Goal: Check status: Check status

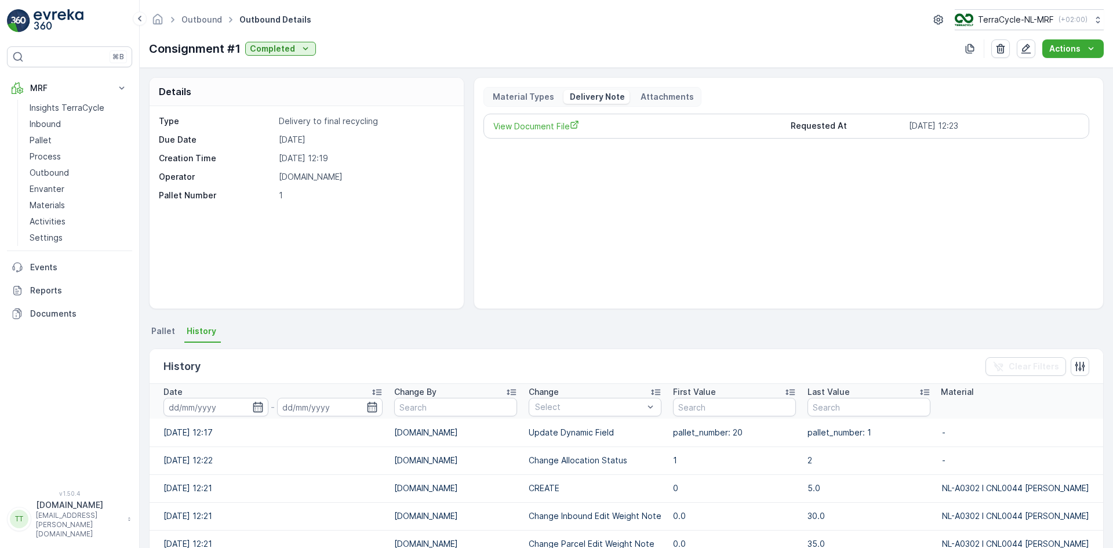
scroll to position [170, 0]
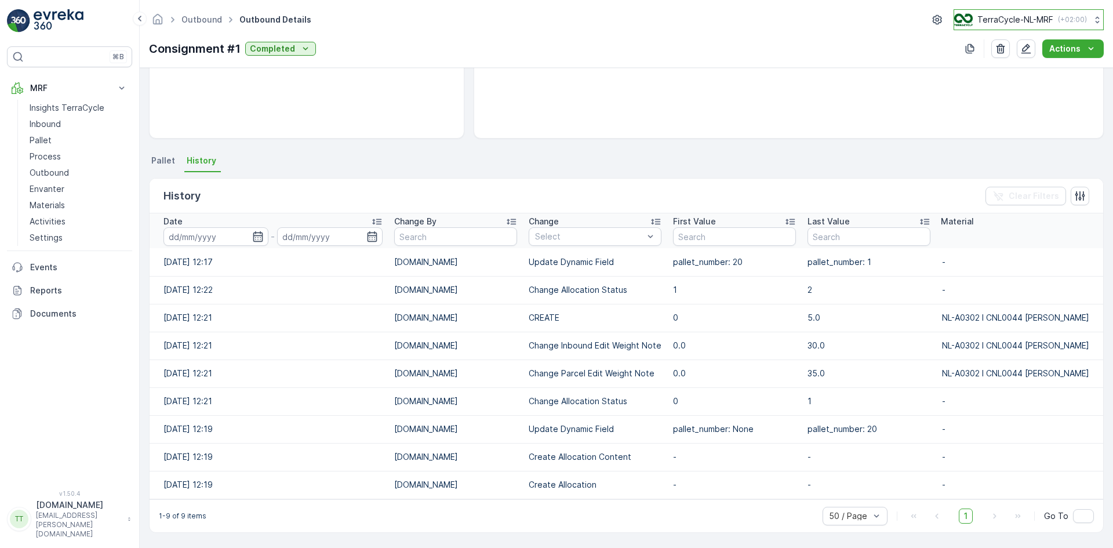
click at [990, 17] on p "TerraCycle-NL-MRF" at bounding box center [1015, 20] width 76 height 12
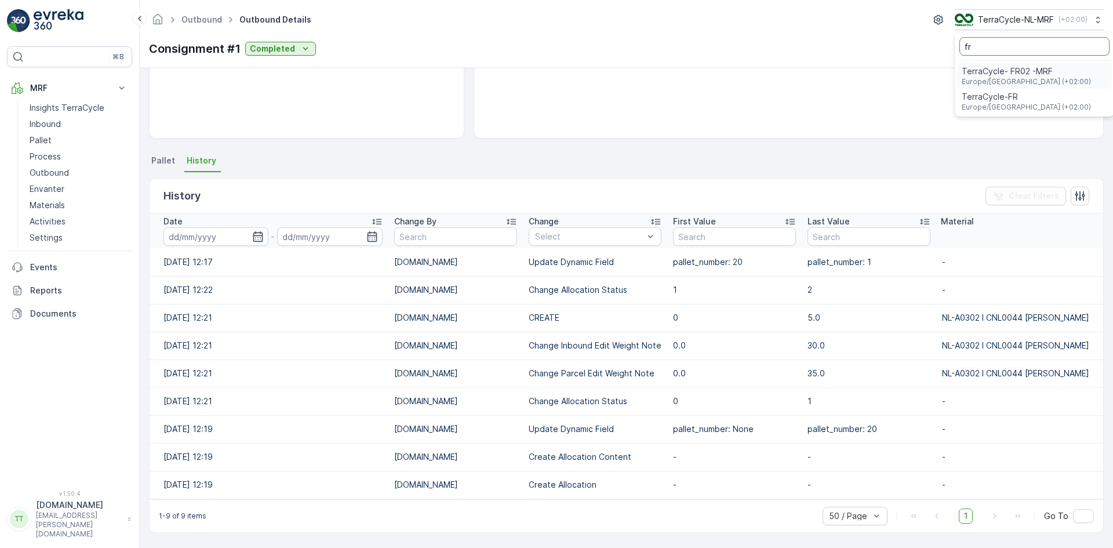
type input "fr"
click at [1021, 72] on span "TerraCycle- FR02 -MRF" at bounding box center [1025, 71] width 129 height 12
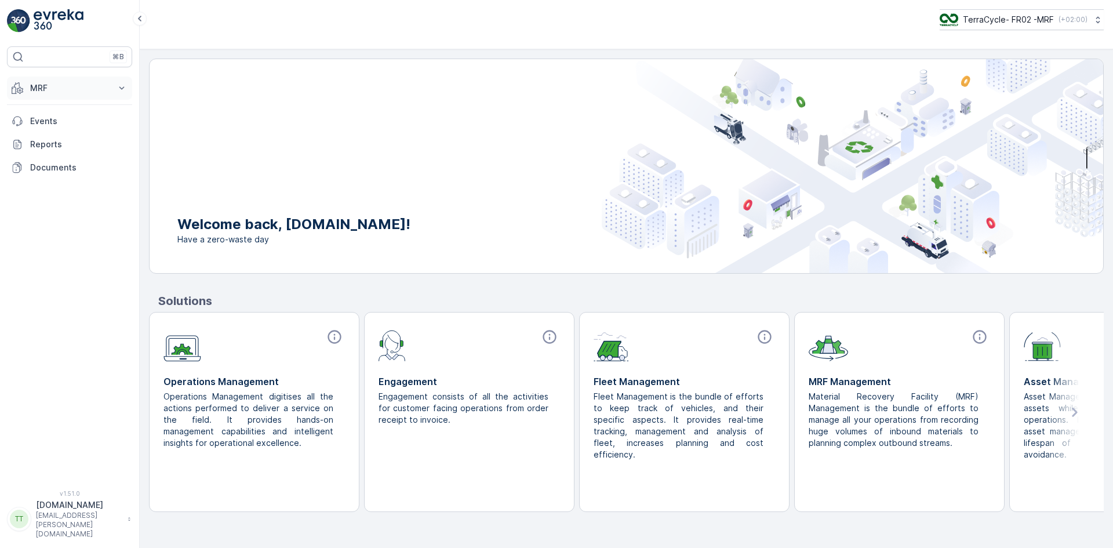
click at [37, 82] on button "MRF" at bounding box center [69, 87] width 125 height 23
click at [59, 170] on p "Expédition" at bounding box center [51, 173] width 42 height 12
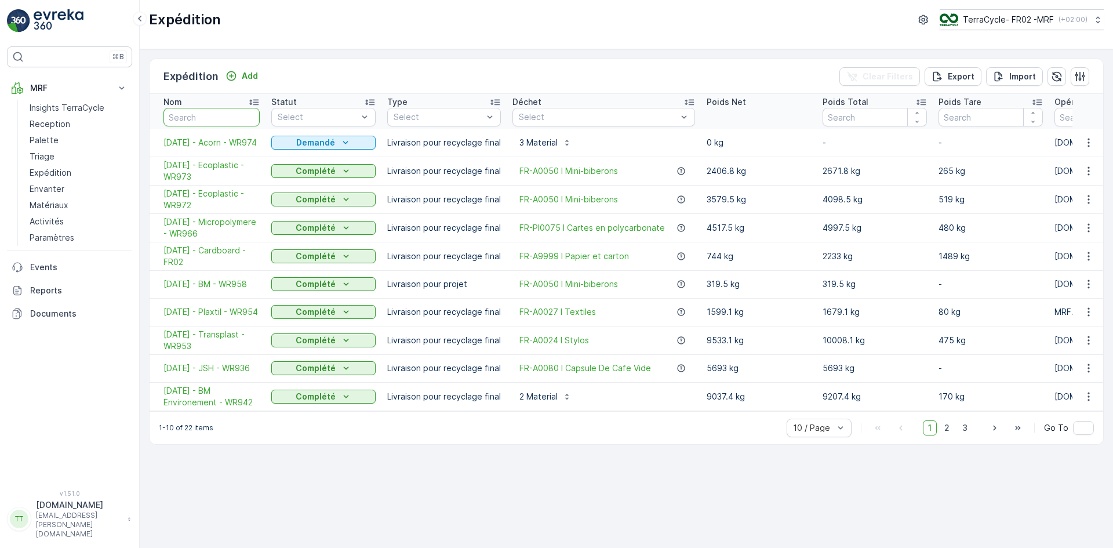
click at [203, 115] on input "text" at bounding box center [211, 117] width 96 height 19
type input "card"
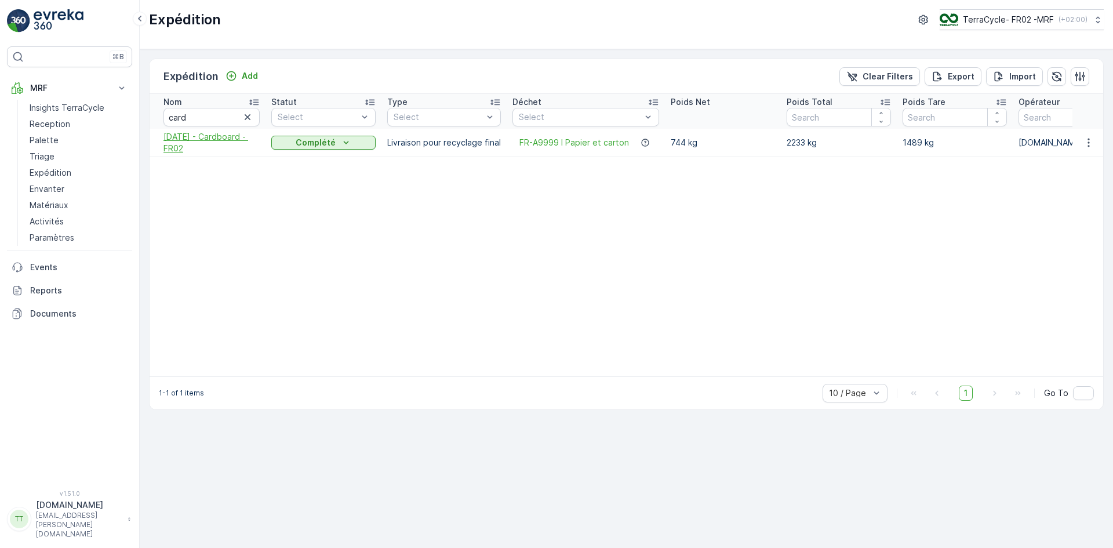
click at [181, 138] on span "30.06.2025 - Cardboard - FR02" at bounding box center [211, 142] width 96 height 23
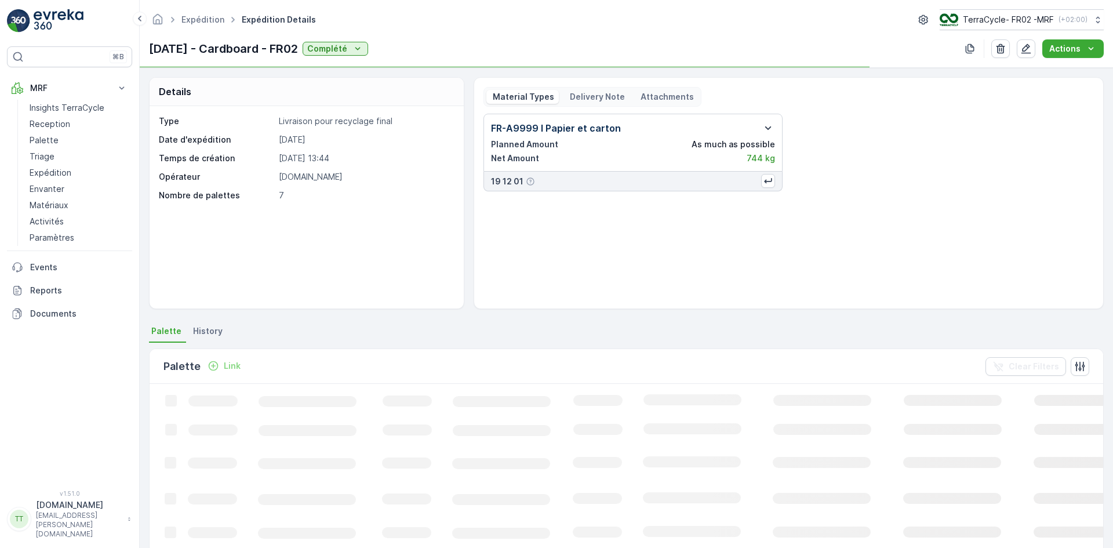
click at [766, 125] on icon "button" at bounding box center [768, 128] width 14 height 14
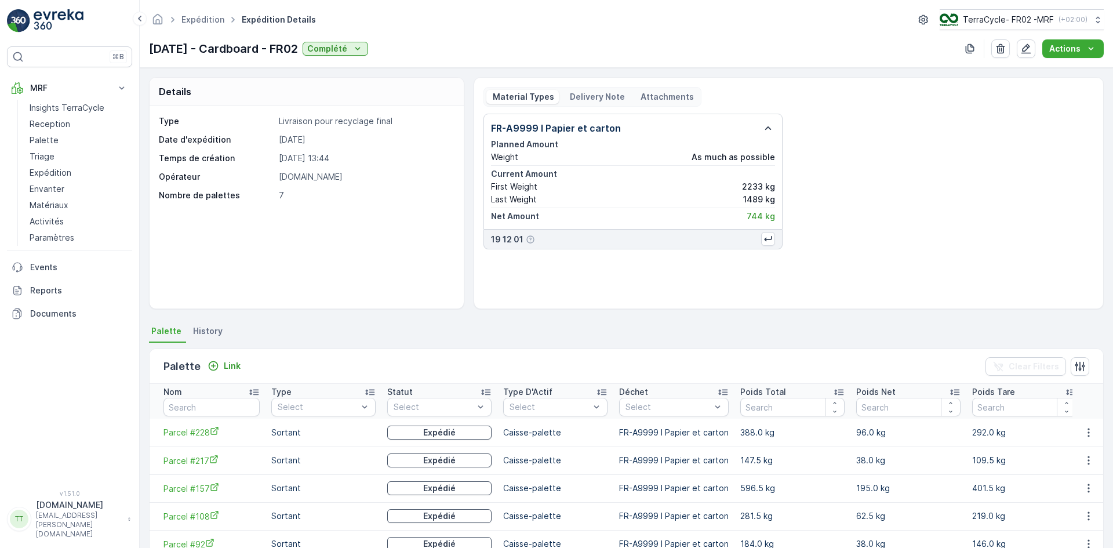
drag, startPoint x: 150, startPoint y: 45, endPoint x: 327, endPoint y: 49, distance: 177.4
click at [327, 49] on div "30.06.2025 - Cardboard - FR02 Complété" at bounding box center [258, 48] width 219 height 17
copy p "30.06.2025 - Cardboard - FR02"
click at [49, 109] on p "Insights TerraCycle" at bounding box center [67, 108] width 75 height 12
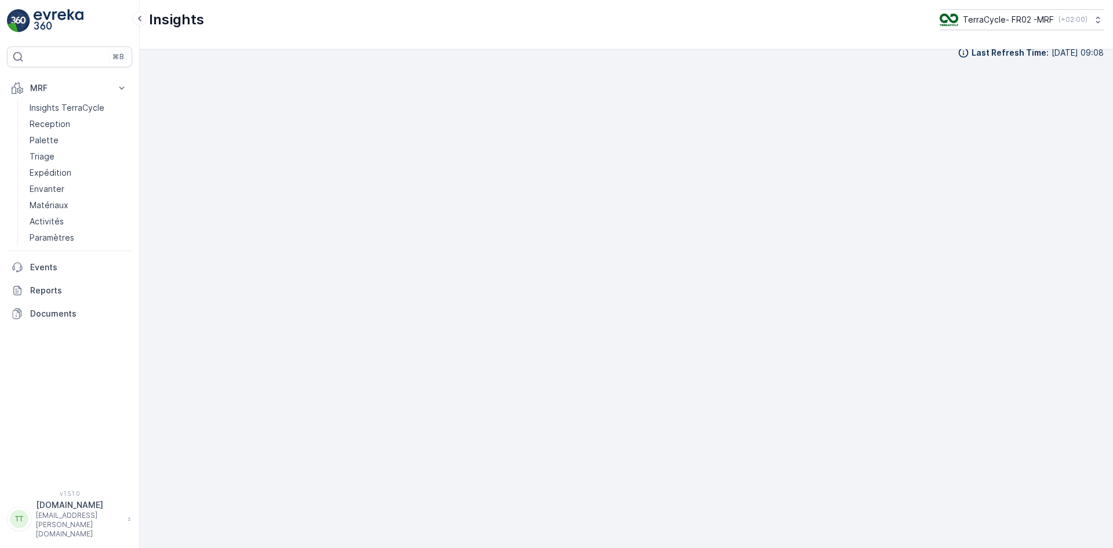
scroll to position [13, 0]
click at [51, 155] on p "Triage" at bounding box center [42, 157] width 25 height 12
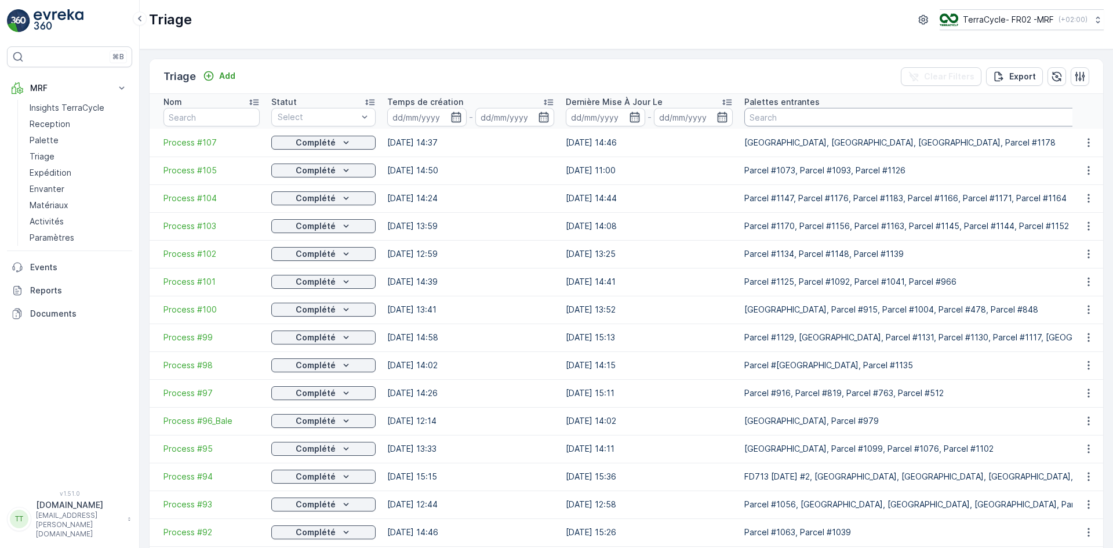
click at [768, 118] on input "text" at bounding box center [963, 117] width 439 height 19
paste input "Parcel #1059"
type input "Parcel #1059"
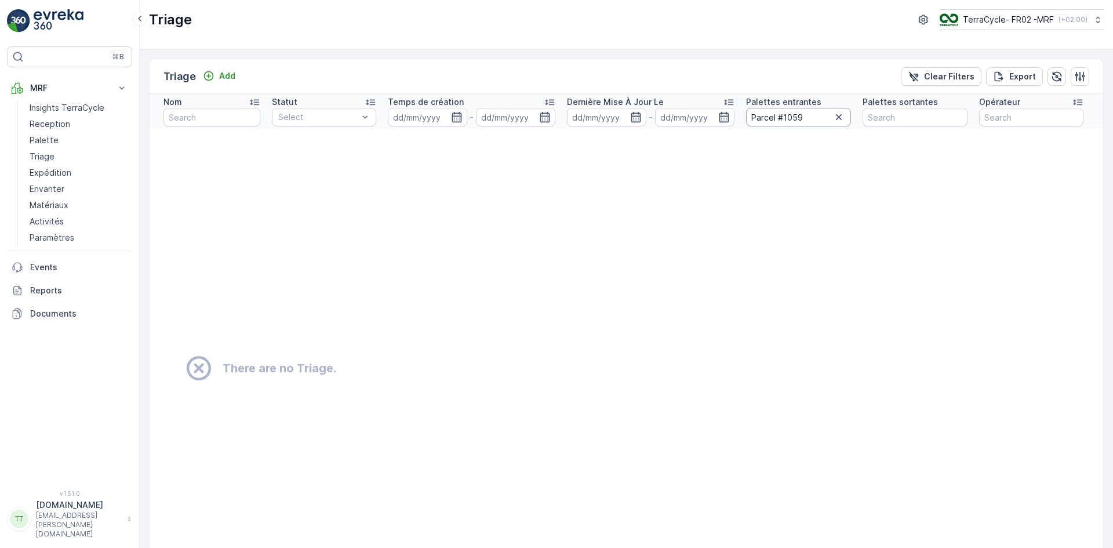
click at [790, 114] on input "Parcel #1059" at bounding box center [798, 117] width 105 height 19
paste input "91"
type input "Parcel #1091"
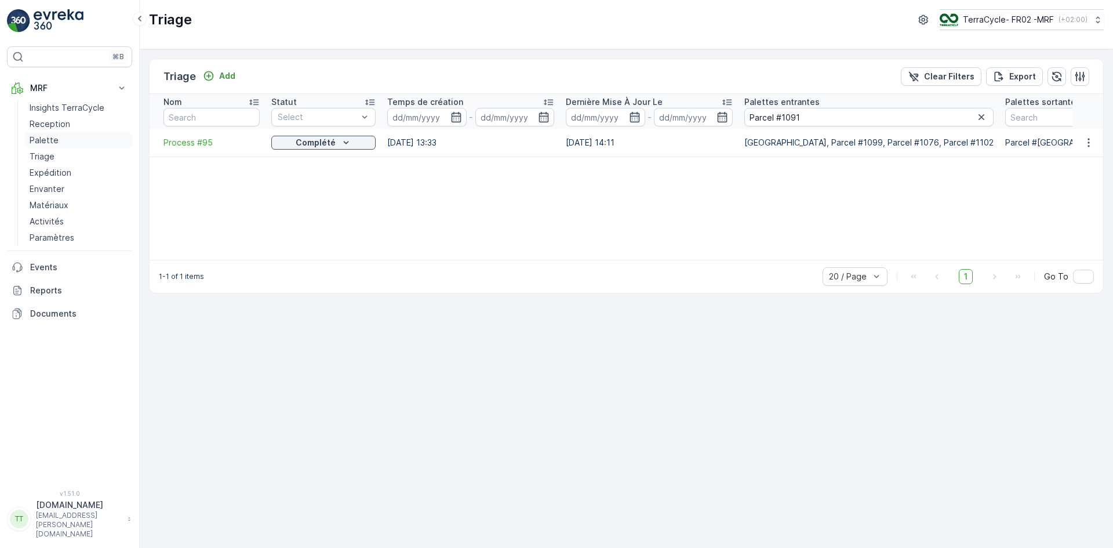
click at [46, 140] on p "Palette" at bounding box center [44, 140] width 29 height 12
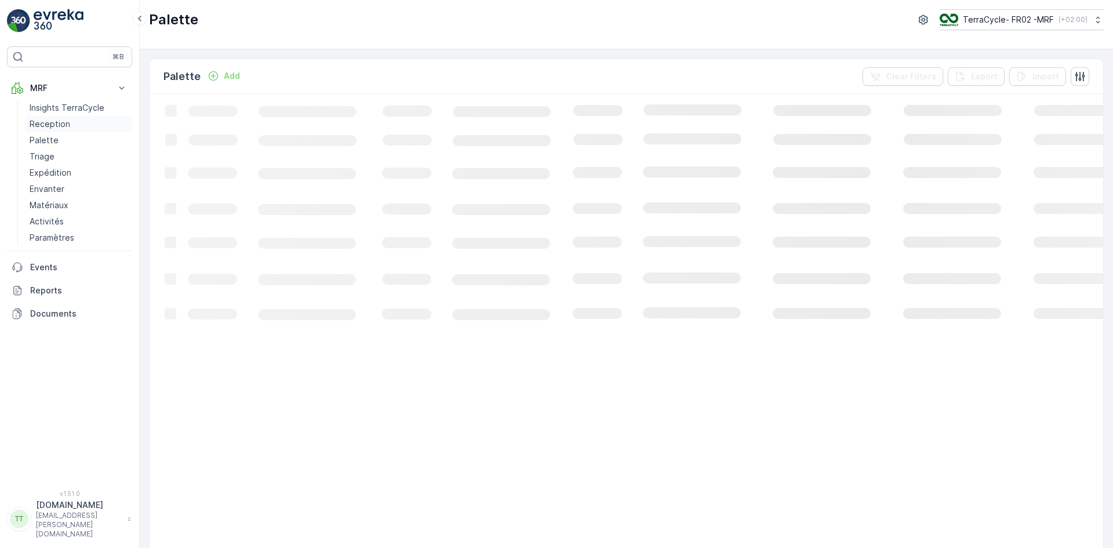
click at [50, 125] on p "Reception" at bounding box center [50, 124] width 41 height 12
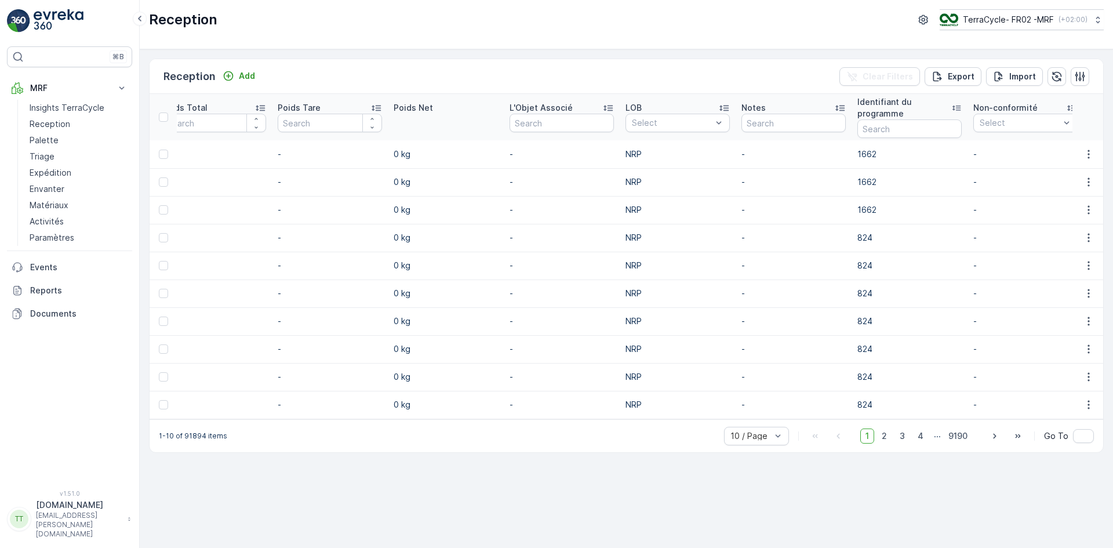
scroll to position [0, 1200]
click at [872, 130] on input "text" at bounding box center [904, 128] width 104 height 19
paste input "827"
type input "827"
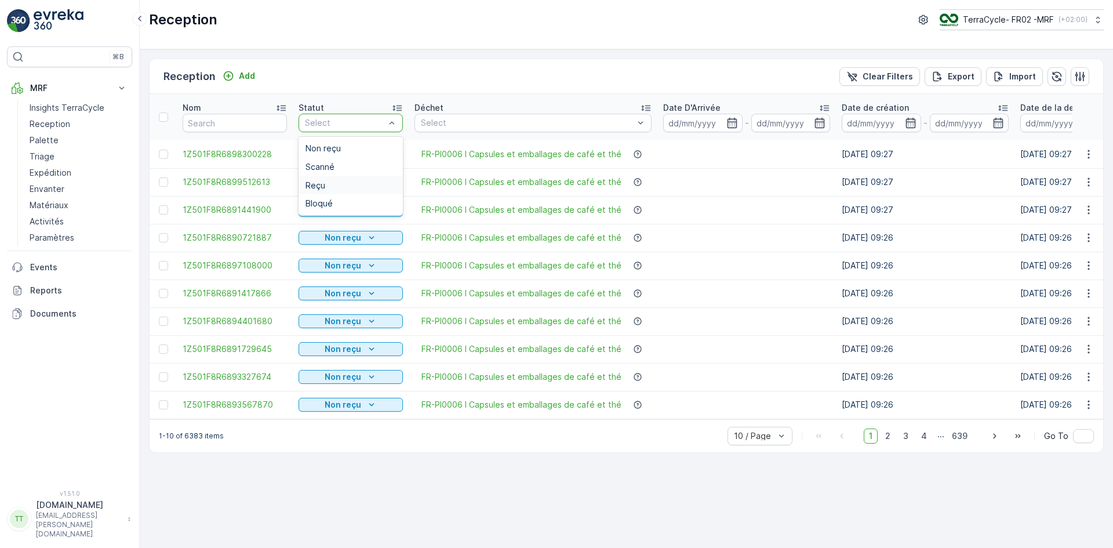
click at [320, 186] on span "Reçu" at bounding box center [315, 185] width 20 height 9
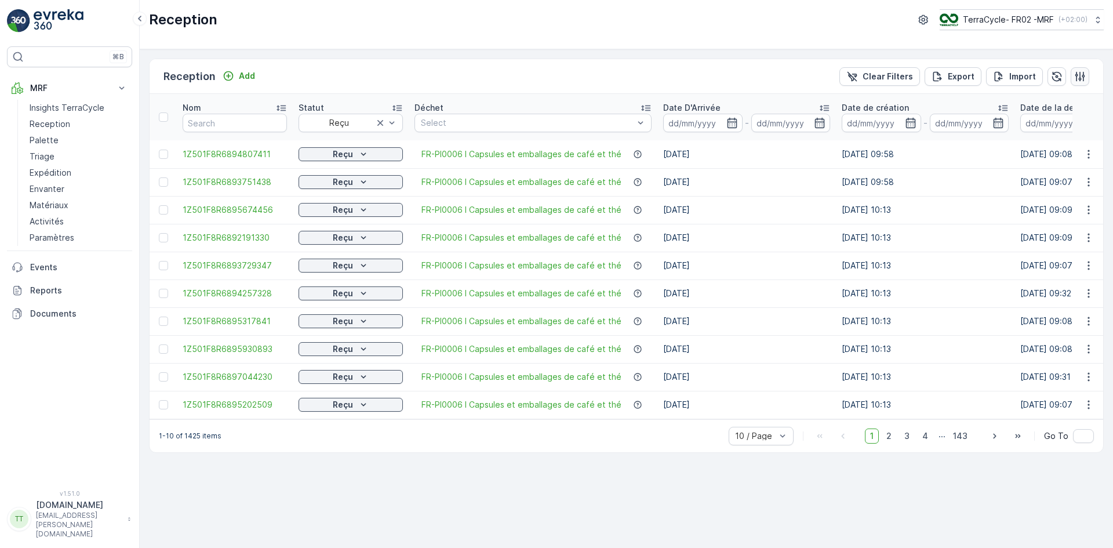
click at [1080, 76] on icon "button" at bounding box center [1080, 76] width 10 height 10
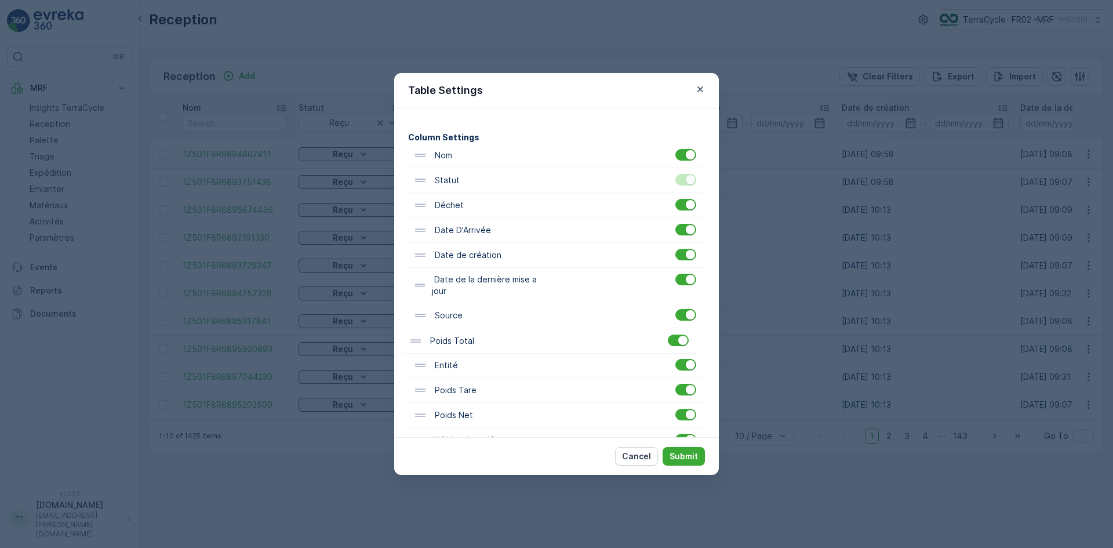
scroll to position [60, 0]
drag, startPoint x: 456, startPoint y: 367, endPoint x: 441, endPoint y: 201, distance: 167.5
click at [441, 201] on div "Nom Statut Déchet Date D'Arrivée Date de création Date de la dernière mise a jo…" at bounding box center [556, 345] width 297 height 409
click at [682, 454] on p "Submit" at bounding box center [683, 456] width 28 height 12
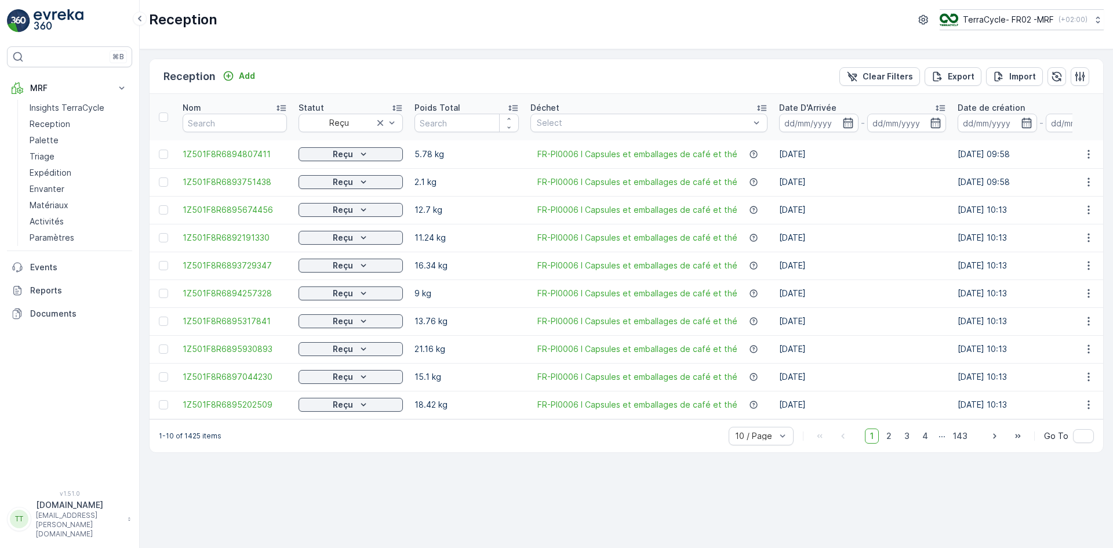
click at [513, 106] on icon at bounding box center [512, 108] width 9 height 6
click at [843, 119] on icon "button" at bounding box center [848, 123] width 10 height 10
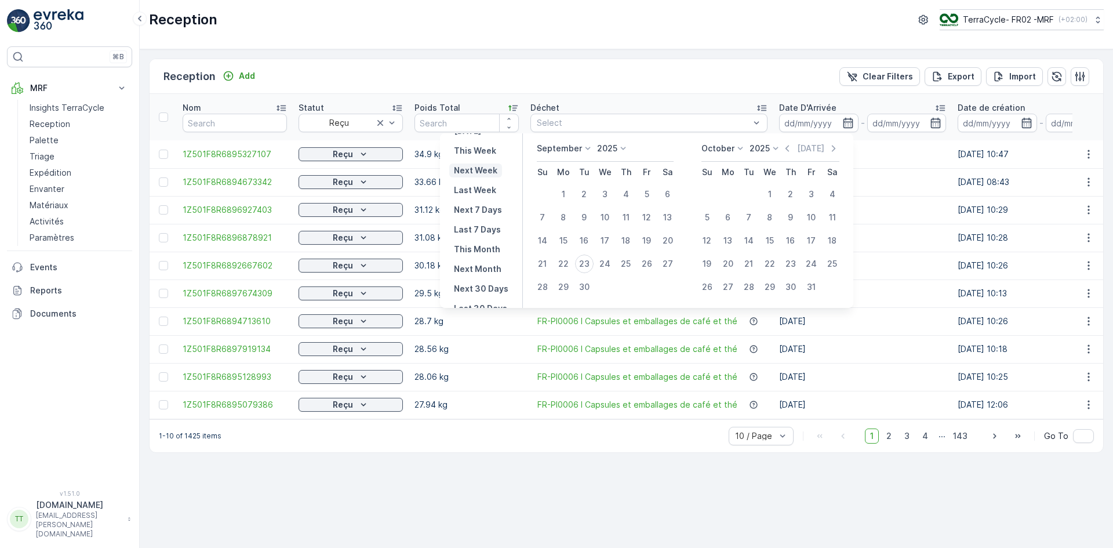
scroll to position [105, 0]
click at [480, 282] on p "This Year" at bounding box center [473, 281] width 39 height 12
type input "01.01.2025"
type input "31.12.2025"
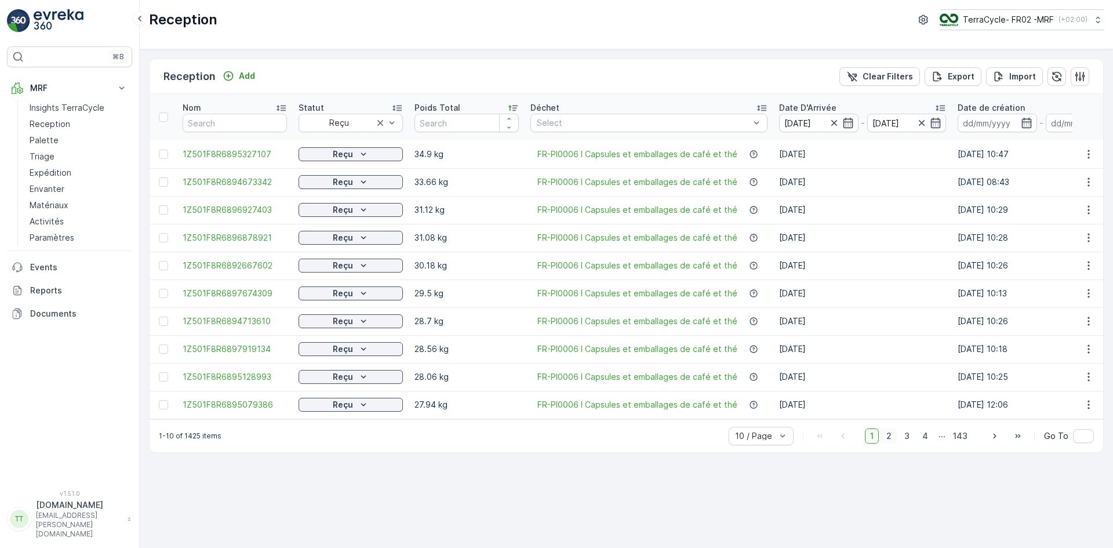
click at [887, 439] on span "2" at bounding box center [889, 435] width 16 height 15
click at [910, 439] on span "3" at bounding box center [907, 435] width 16 height 15
click at [927, 440] on span "4" at bounding box center [925, 435] width 16 height 15
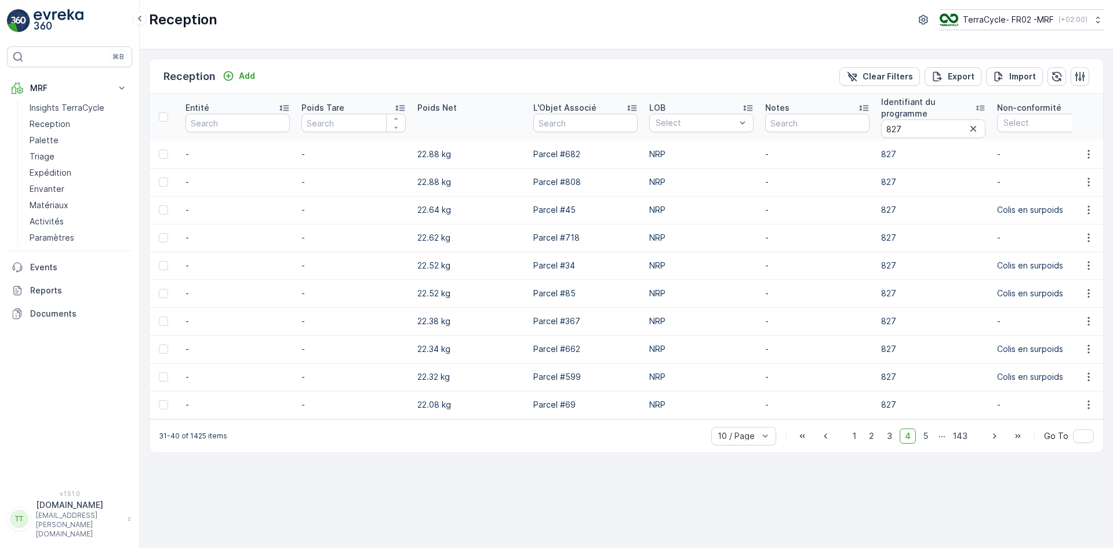
scroll to position [0, 1275]
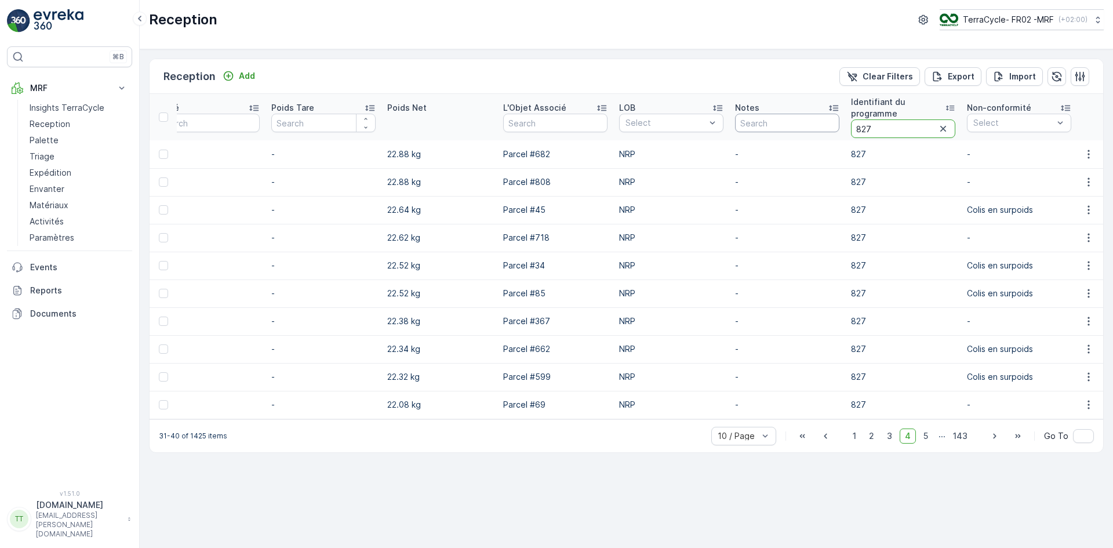
drag, startPoint x: 891, startPoint y: 130, endPoint x: 812, endPoint y: 132, distance: 79.4
paste input "SW2-L"
type input "SW2-L"
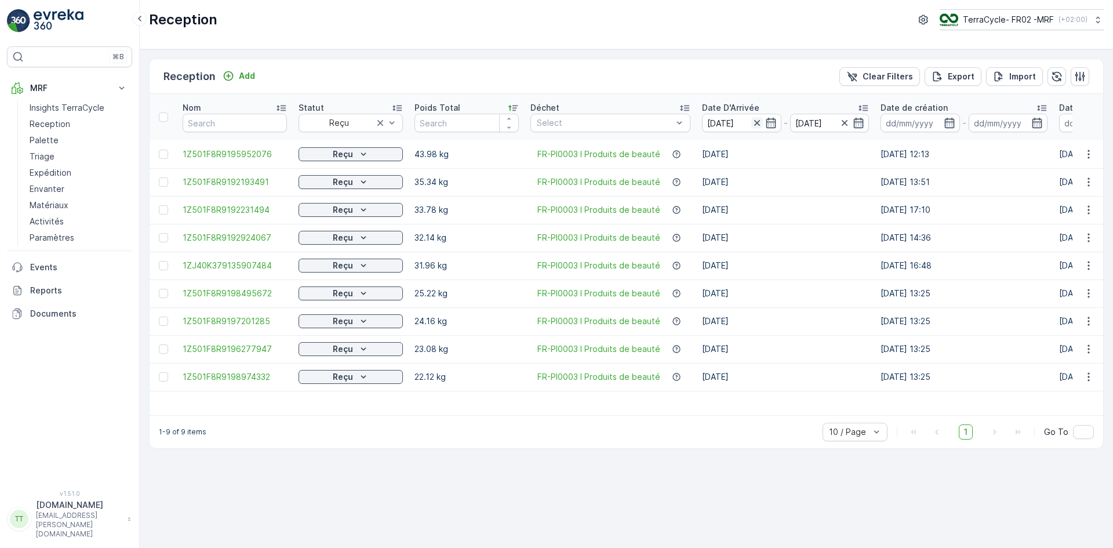
click at [753, 119] on icon "button" at bounding box center [757, 123] width 12 height 12
click at [57, 172] on p "Expédition" at bounding box center [51, 173] width 42 height 12
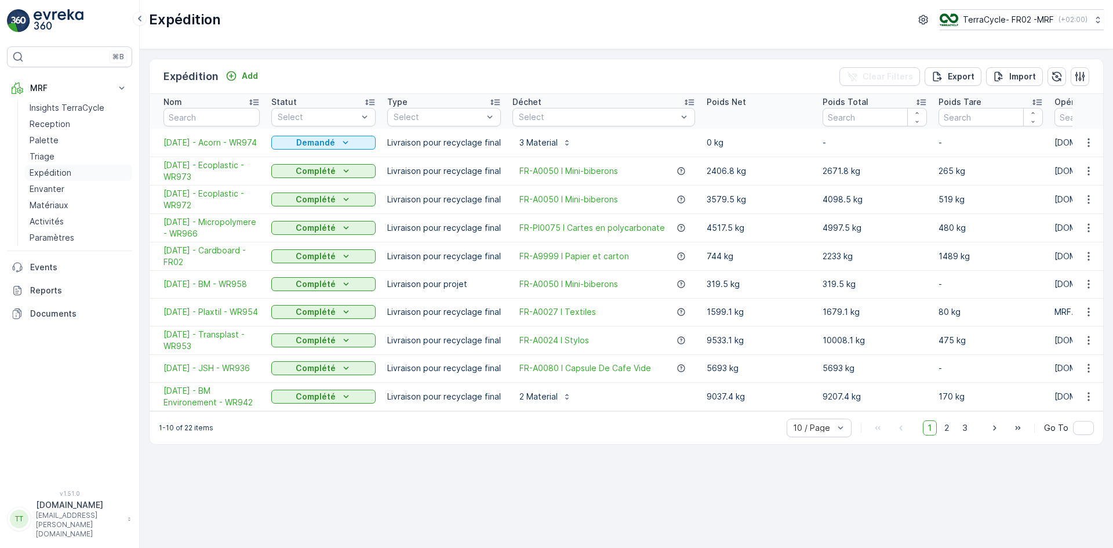
click at [68, 173] on p "Expédition" at bounding box center [51, 173] width 42 height 12
click at [177, 116] on input "text" at bounding box center [211, 117] width 96 height 19
type input "card"
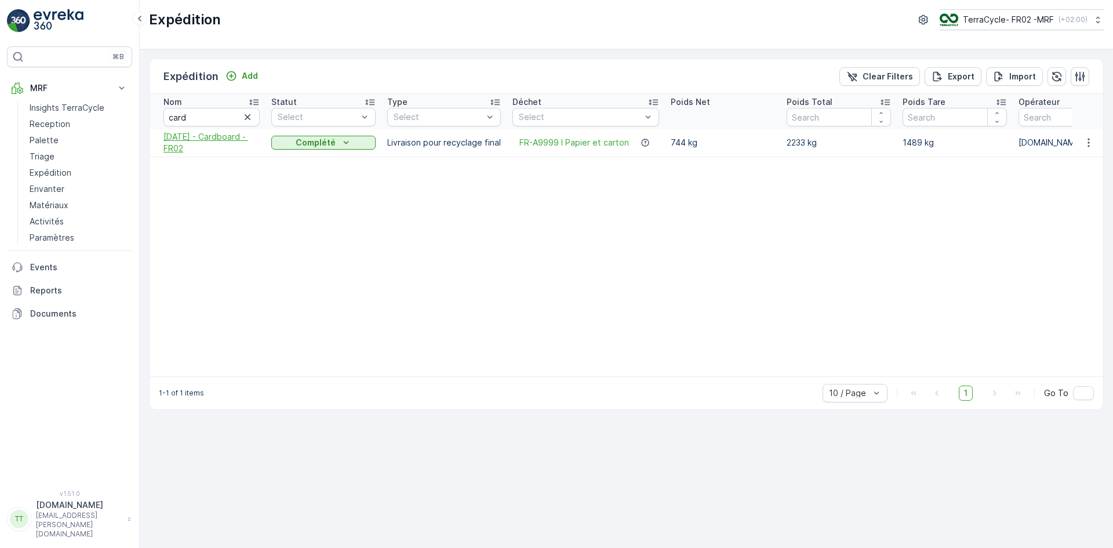
click at [181, 141] on span "30.06.2025 - Cardboard - FR02" at bounding box center [211, 142] width 96 height 23
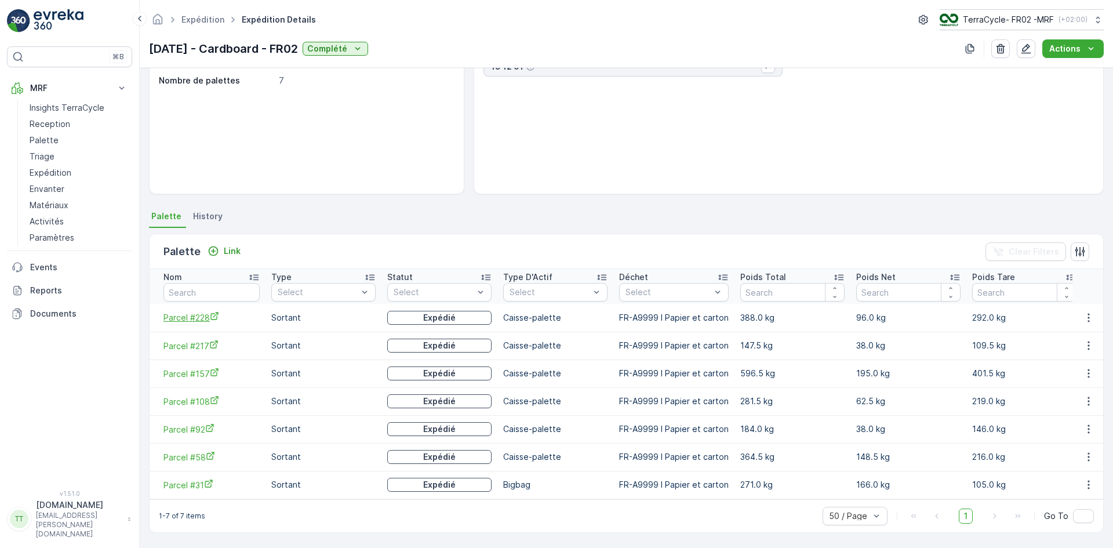
scroll to position [121, 0]
click at [186, 315] on span "Parcel #228" at bounding box center [211, 317] width 96 height 12
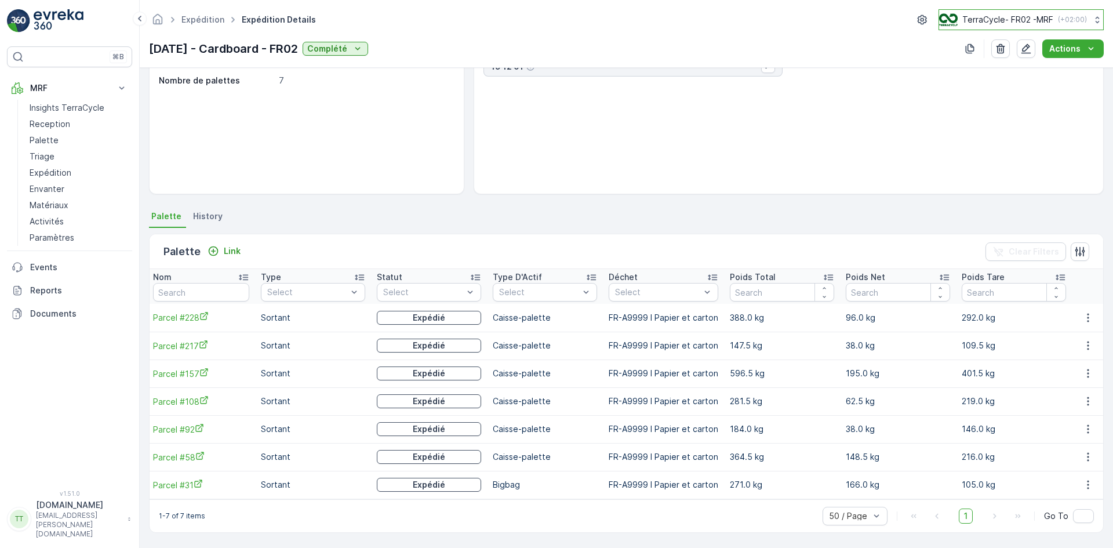
click at [957, 24] on div "TerraCycle- FR02 -MRF ( +02:00 )" at bounding box center [1013, 19] width 148 height 13
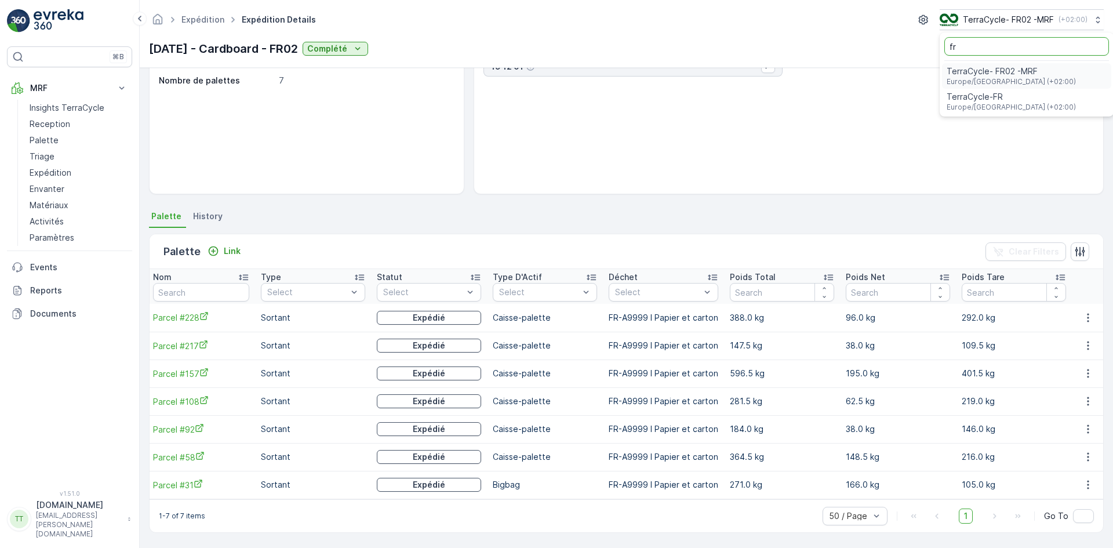
type input "fr"
click at [966, 104] on span "Europe/Paris (+02:00)" at bounding box center [1010, 107] width 129 height 9
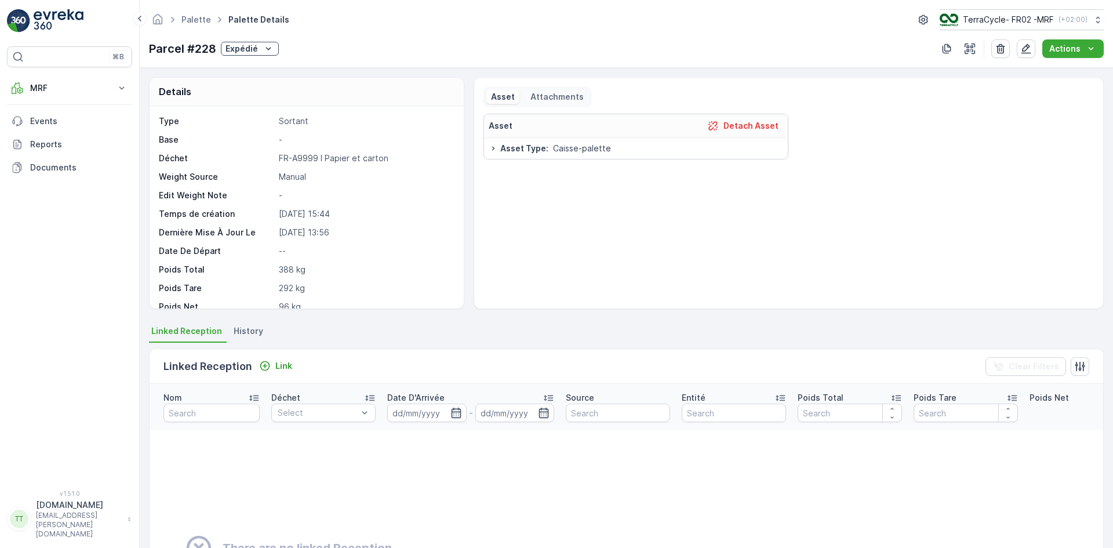
click at [243, 330] on span "History" at bounding box center [249, 331] width 30 height 12
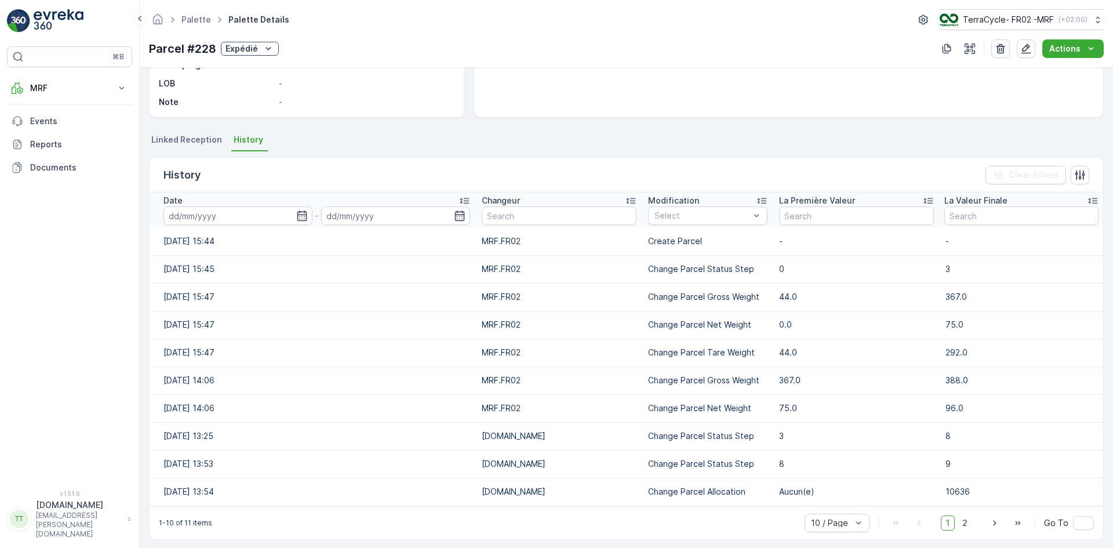
scroll to position [198, 0]
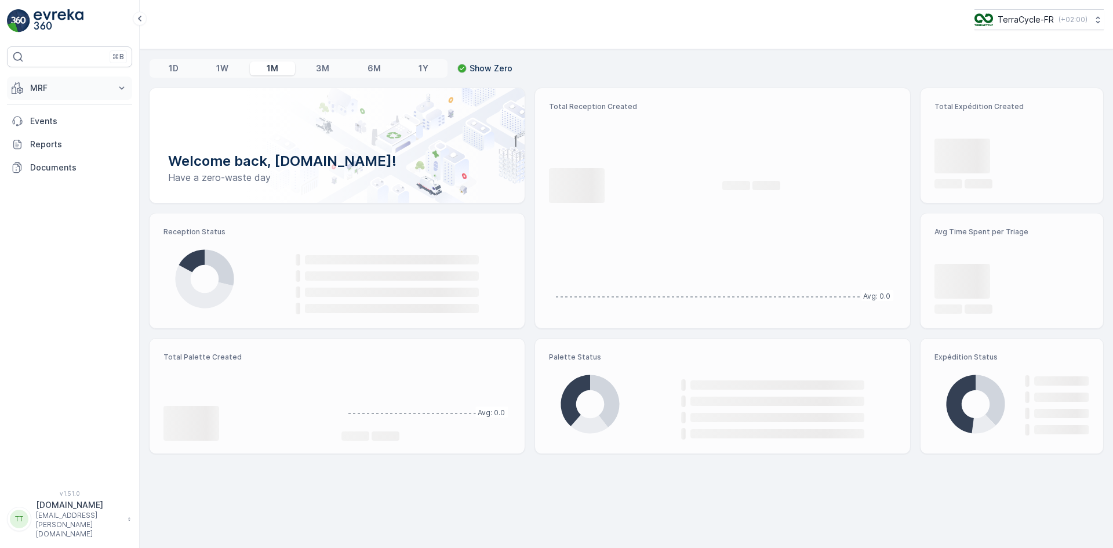
click at [40, 86] on p "MRF" at bounding box center [69, 88] width 79 height 12
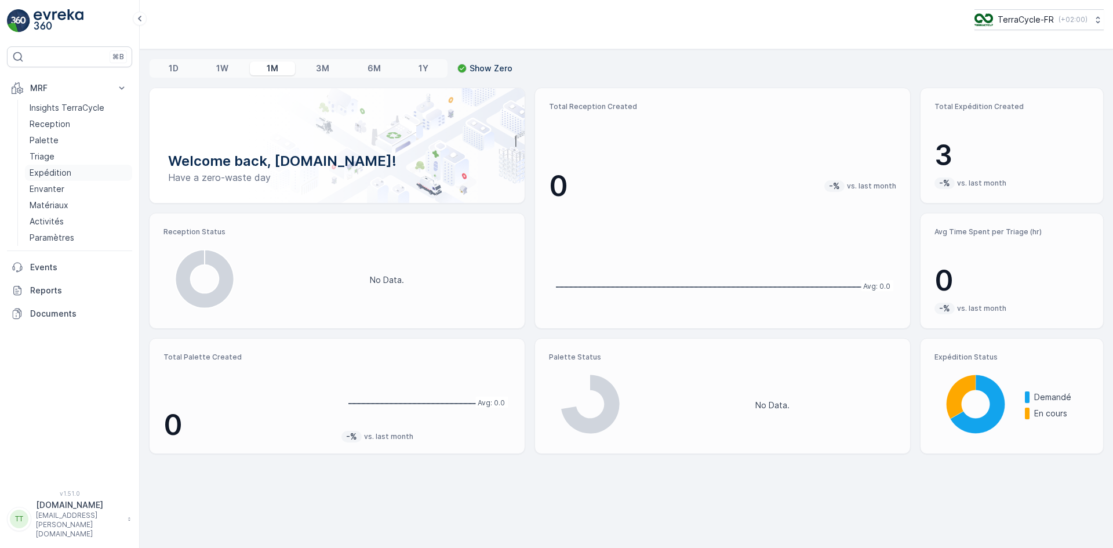
click at [66, 169] on p "Expédition" at bounding box center [51, 173] width 42 height 12
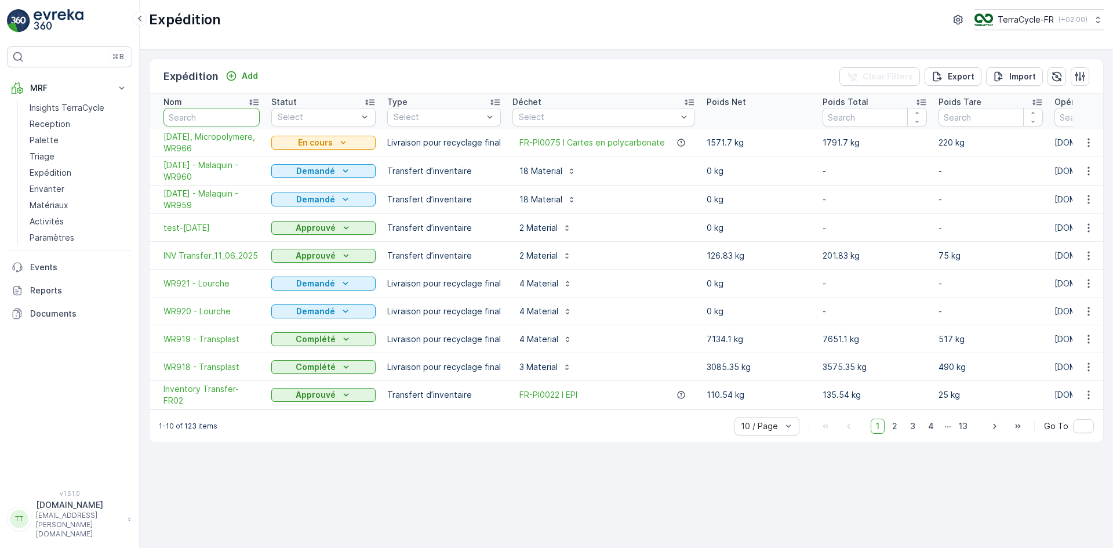
click at [203, 120] on input "text" at bounding box center [211, 117] width 96 height 19
type input "card"
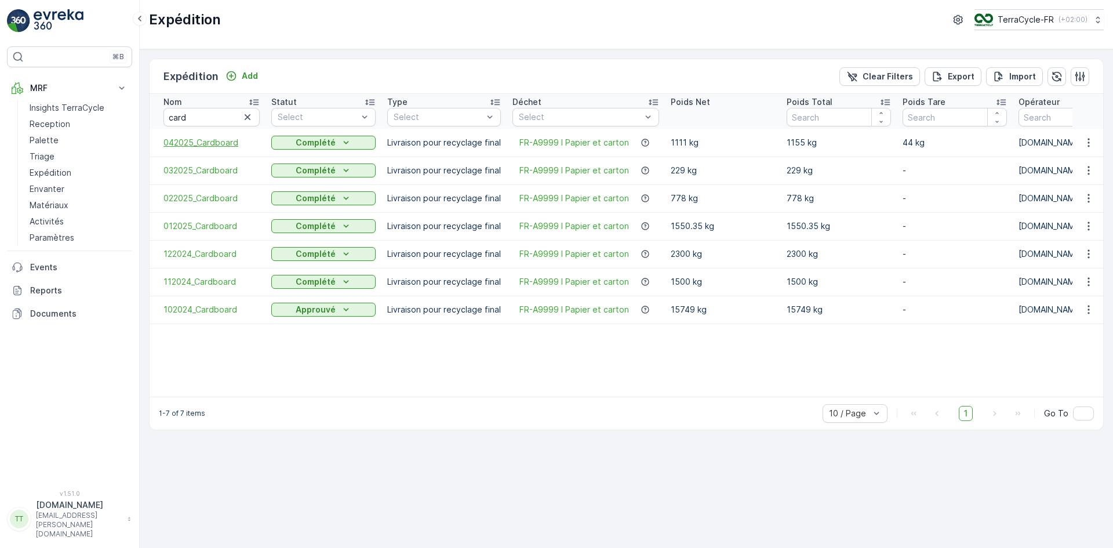
click at [197, 145] on span "042025_Cardboard" at bounding box center [211, 143] width 96 height 12
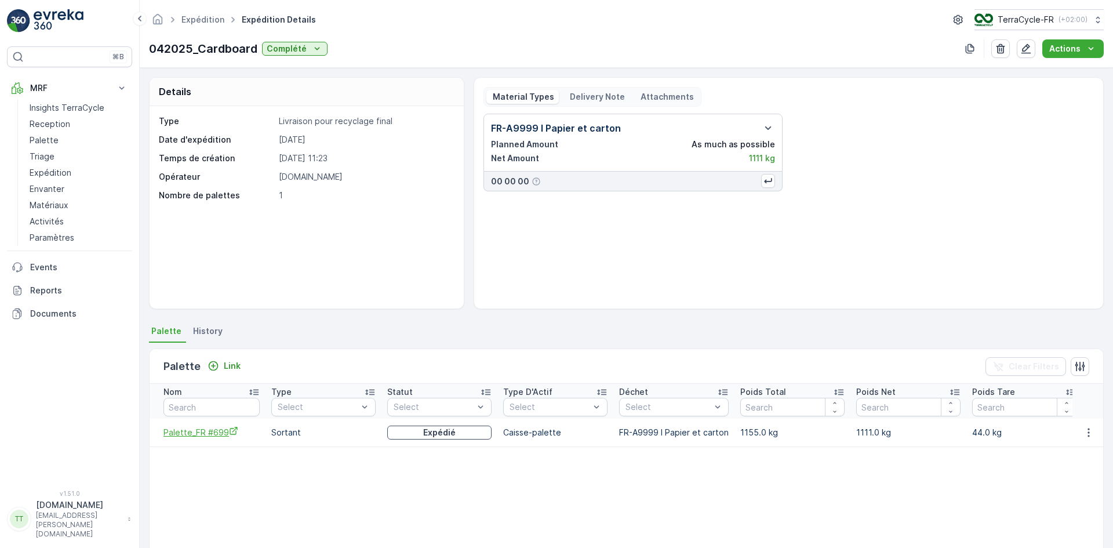
click at [207, 429] on span "Palette_FR #699" at bounding box center [211, 432] width 96 height 12
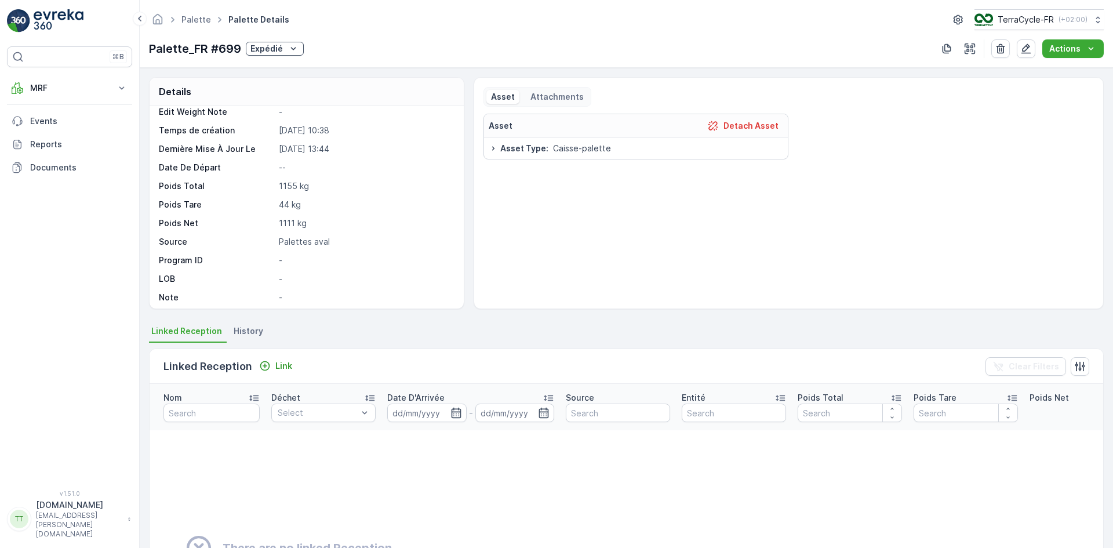
scroll to position [88, 0]
click at [247, 333] on span "History" at bounding box center [249, 331] width 30 height 12
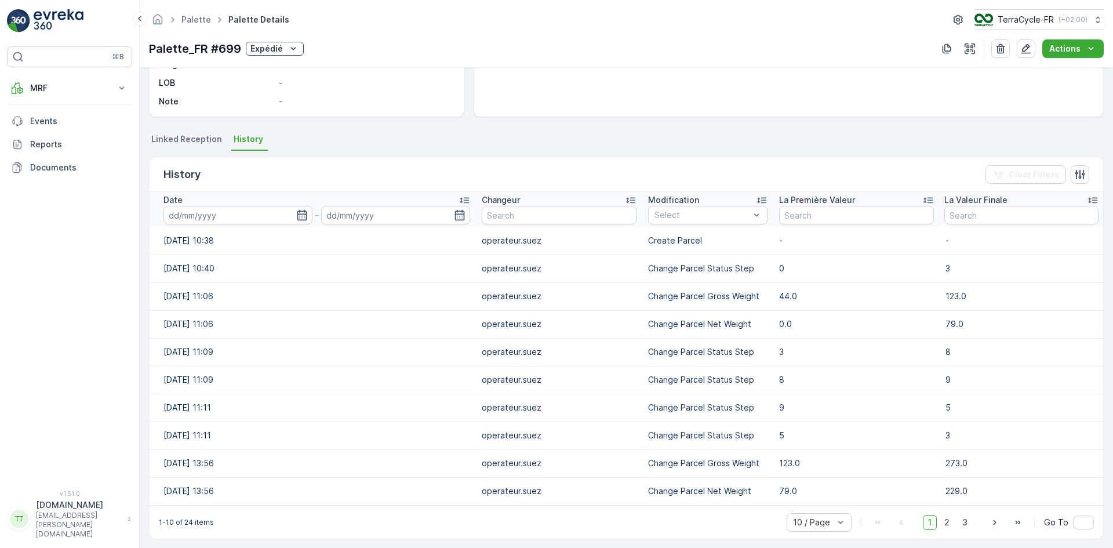
scroll to position [198, 0]
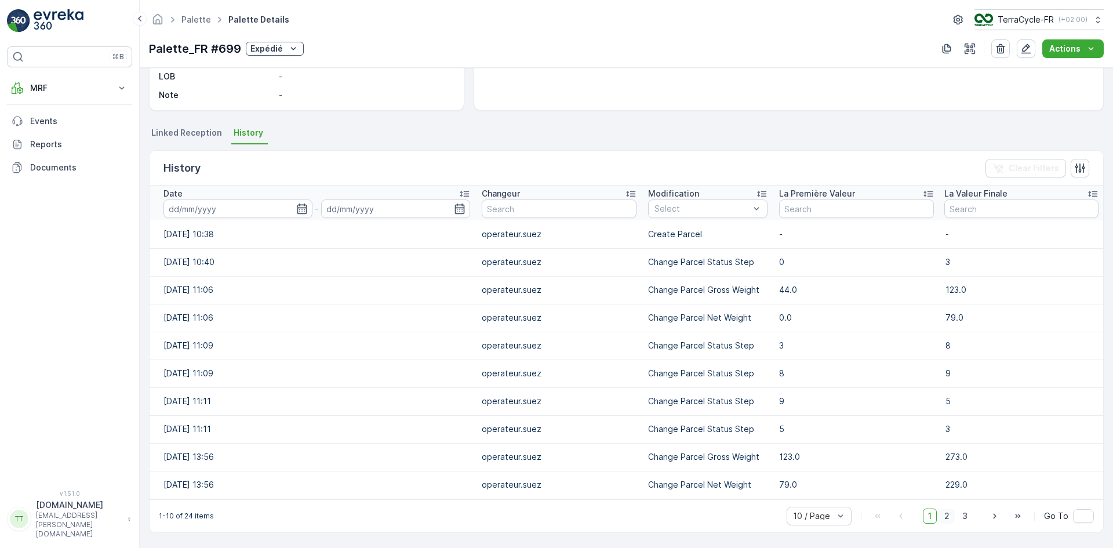
click at [946, 516] on span "2" at bounding box center [947, 515] width 16 height 15
click at [967, 520] on span "3" at bounding box center [965, 515] width 16 height 15
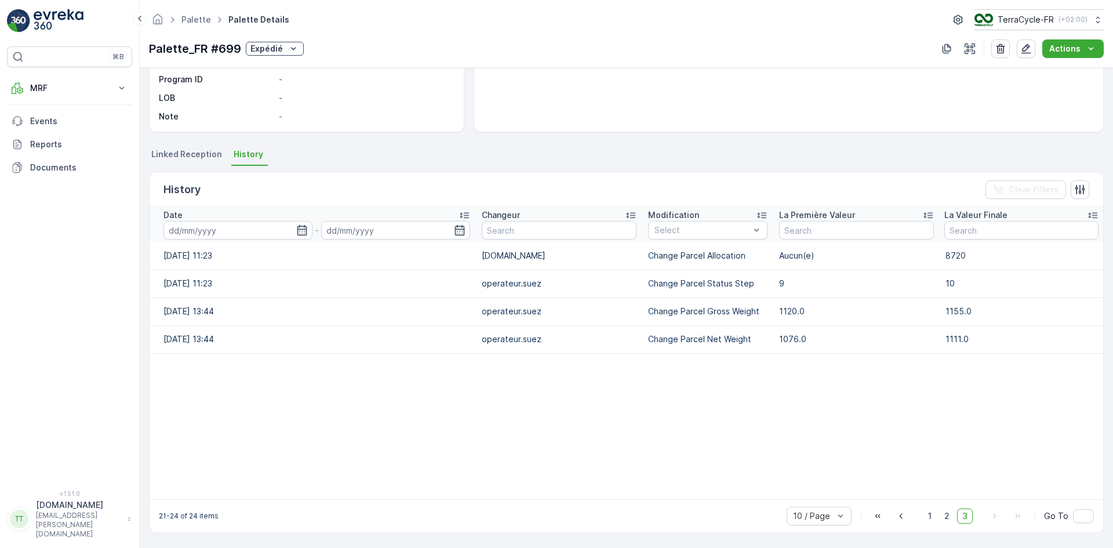
scroll to position [177, 0]
